Goal: Information Seeking & Learning: Learn about a topic

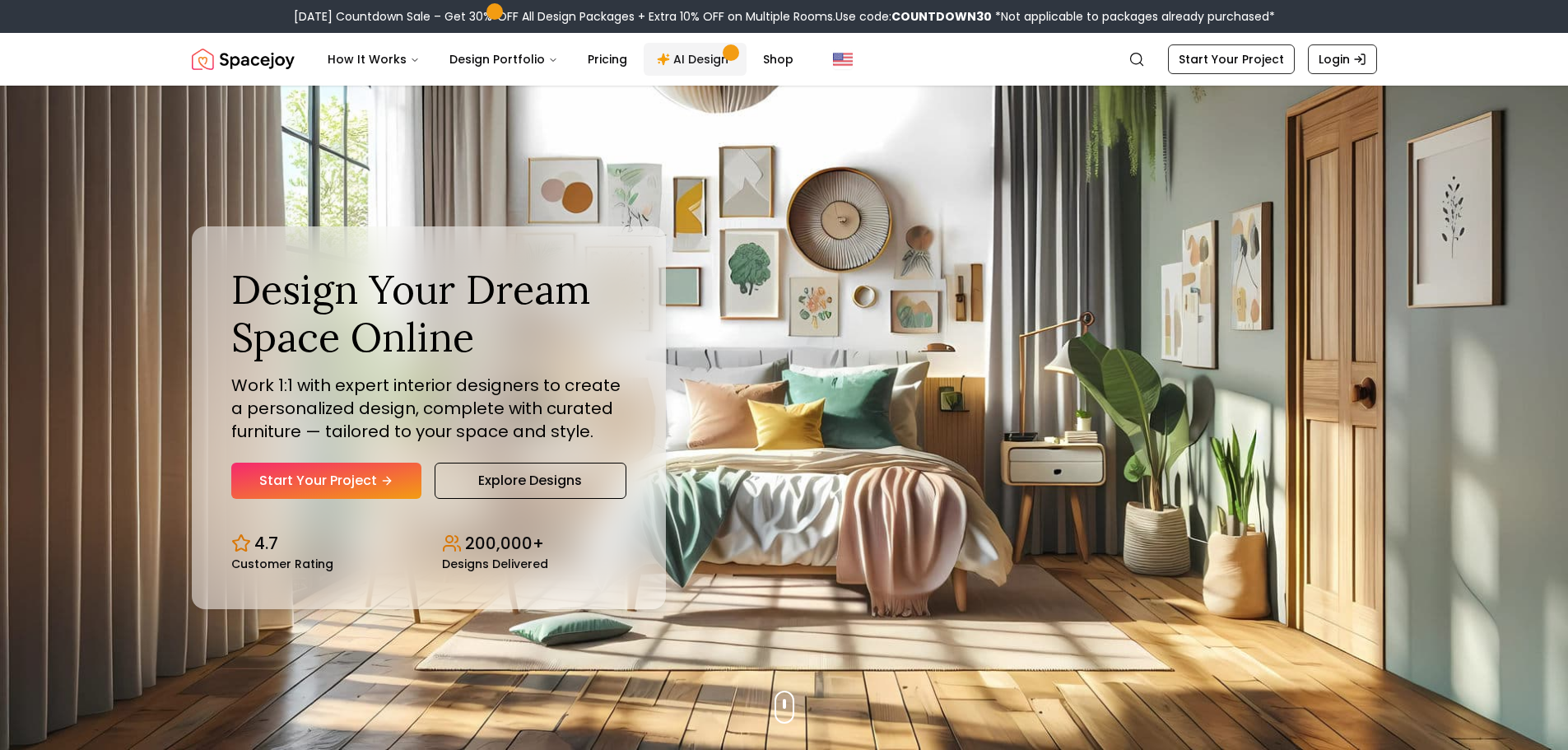
click at [695, 62] on link "AI Design" at bounding box center [694, 59] width 102 height 33
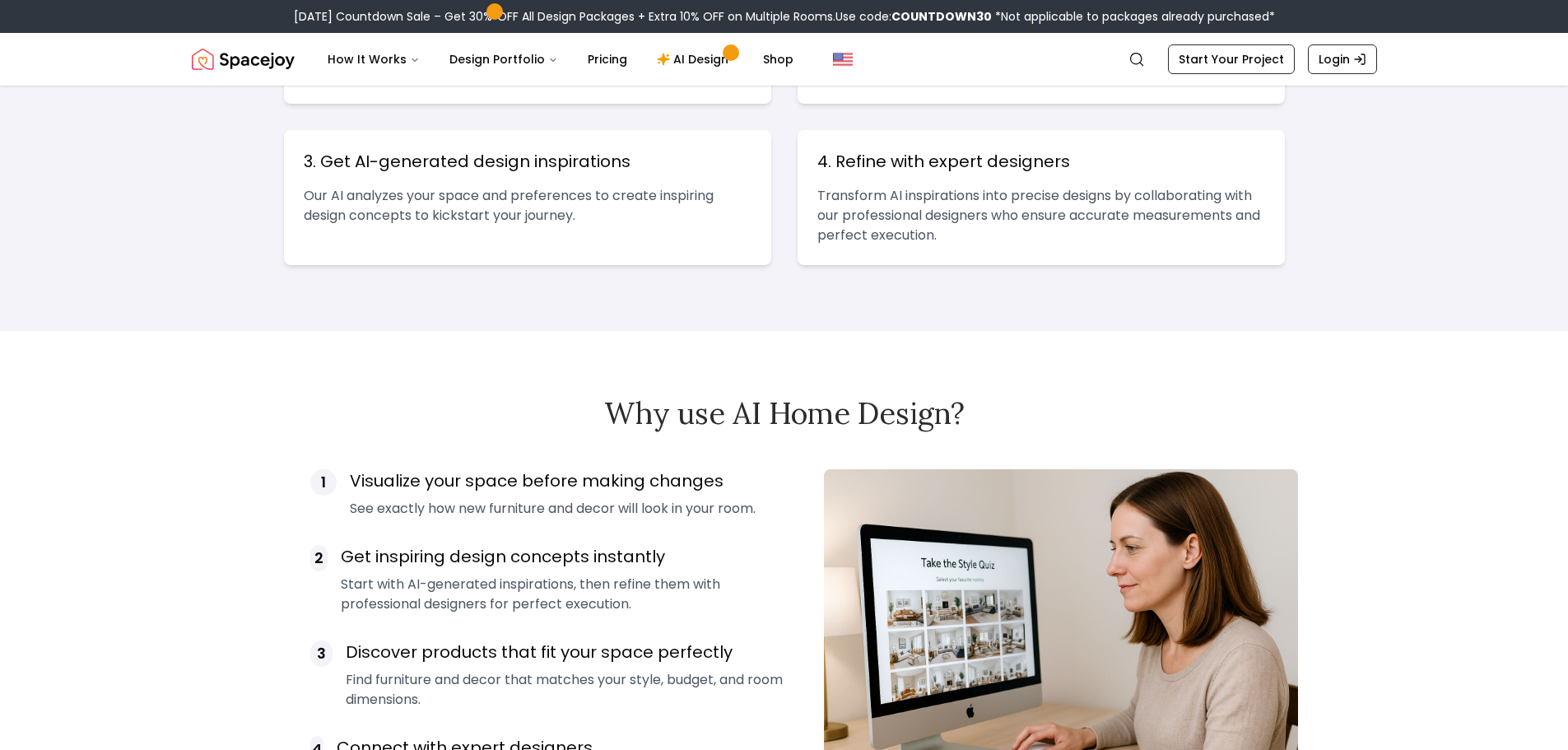
scroll to position [823, 0]
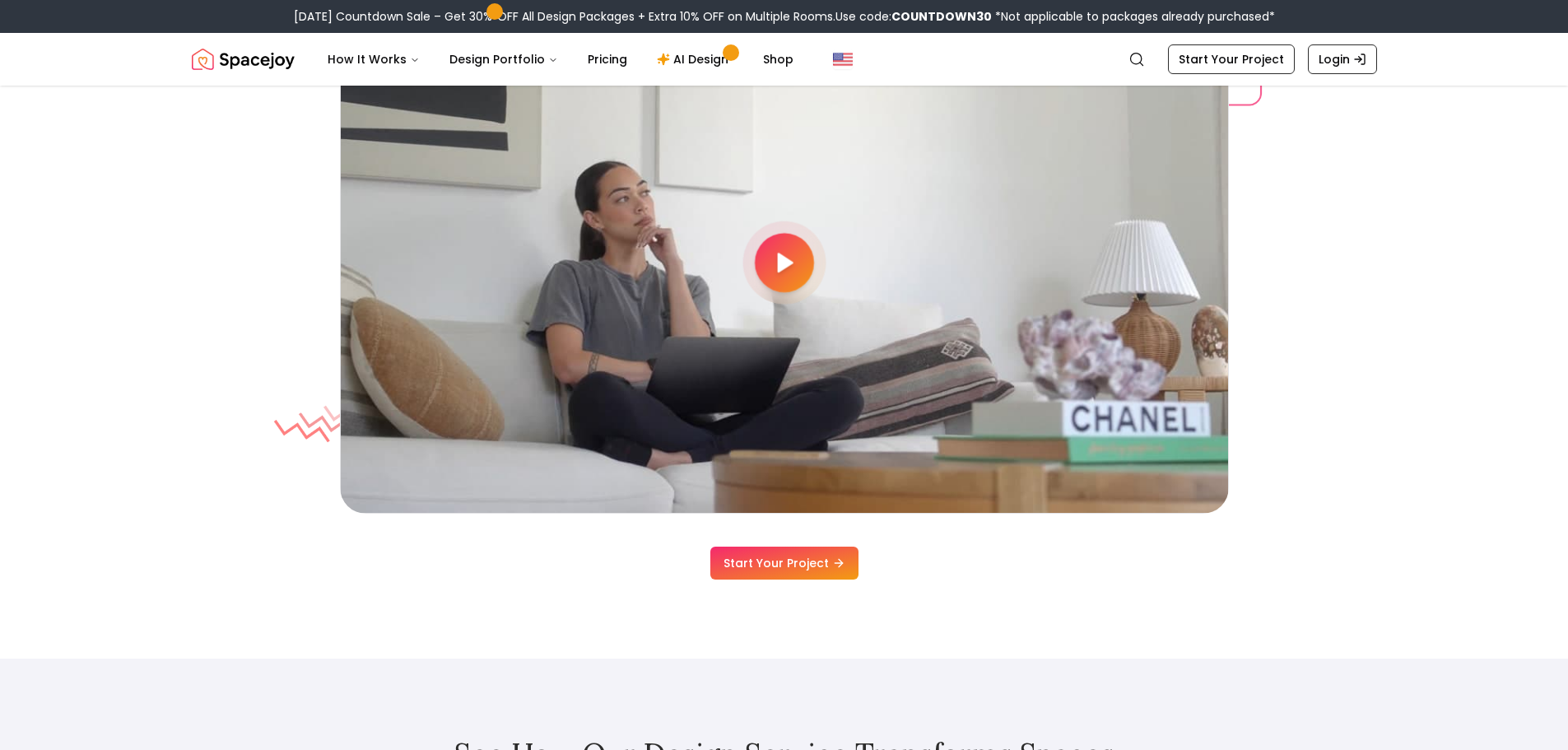
scroll to position [4970, 0]
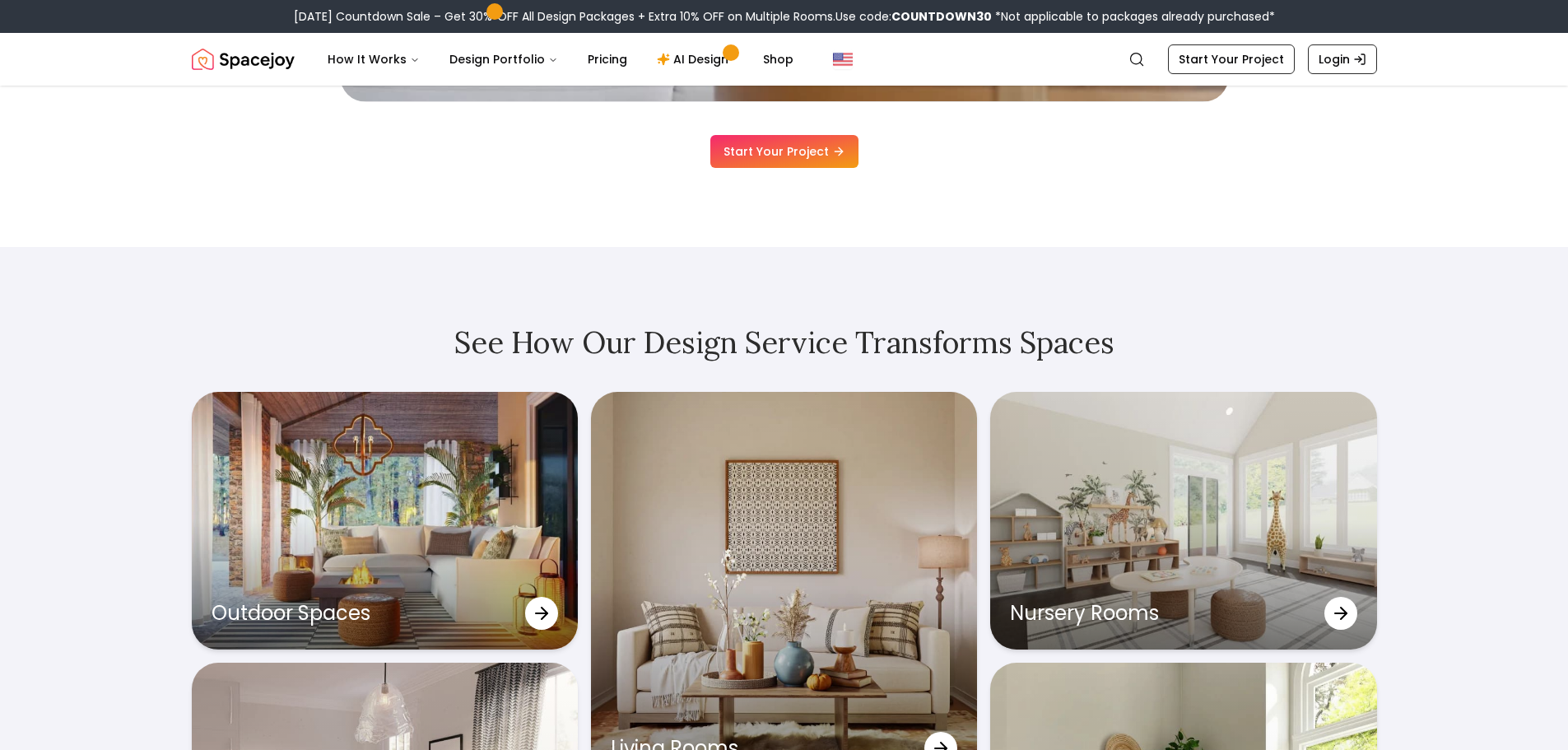
drag, startPoint x: 144, startPoint y: 561, endPoint x: 145, endPoint y: 550, distance: 11.0
